Goal: Participate in discussion: Engage in conversation with other users on a specific topic

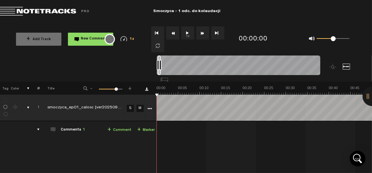
click at [189, 33] on button "1x" at bounding box center [187, 32] width 13 height 13
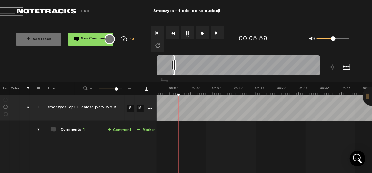
scroll to position [0, 1519]
click at [188, 33] on button "1x" at bounding box center [187, 32] width 13 height 13
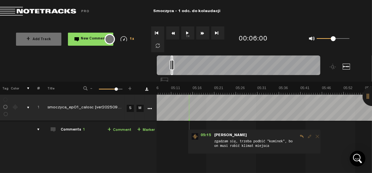
scroll to position [0, 1323]
click at [188, 30] on button "1x" at bounding box center [187, 32] width 13 height 13
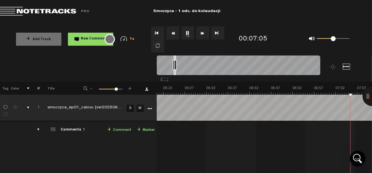
scroll to position [0, 1719]
click at [189, 32] on button "1x" at bounding box center [187, 32] width 13 height 13
click at [187, 35] on button "1x" at bounding box center [187, 32] width 13 height 13
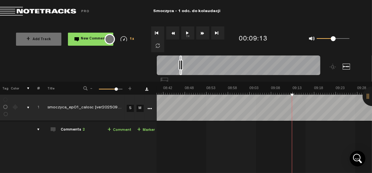
click at [85, 40] on span "New Comment" at bounding box center [94, 39] width 26 height 4
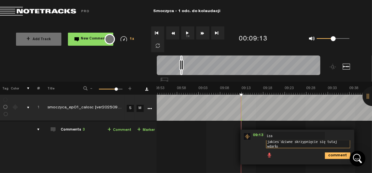
scroll to position [0, 0]
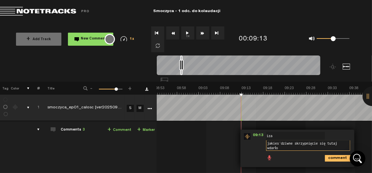
type textarea "jakieś dziwne skrzypnięcie się tutaj wdarło"
click at [340, 156] on icon "comment" at bounding box center [338, 158] width 26 height 7
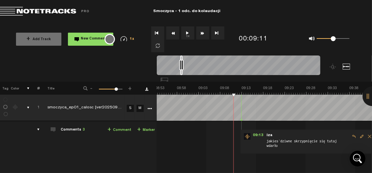
click at [192, 34] on button "1x" at bounding box center [187, 32] width 13 height 13
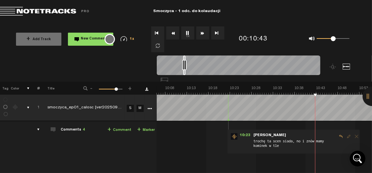
scroll to position [0, 2649]
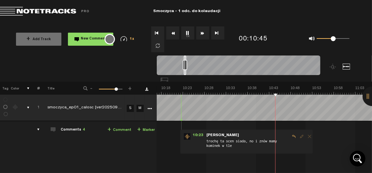
click at [188, 37] on button "1x" at bounding box center [187, 32] width 13 height 13
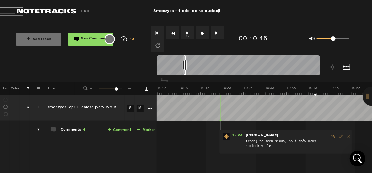
scroll to position [0, 2571]
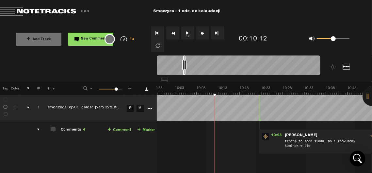
drag, startPoint x: 216, startPoint y: 122, endPoint x: 187, endPoint y: 34, distance: 92.7
click at [187, 34] on button "1x" at bounding box center [187, 32] width 13 height 13
